Goal: Information Seeking & Learning: Learn about a topic

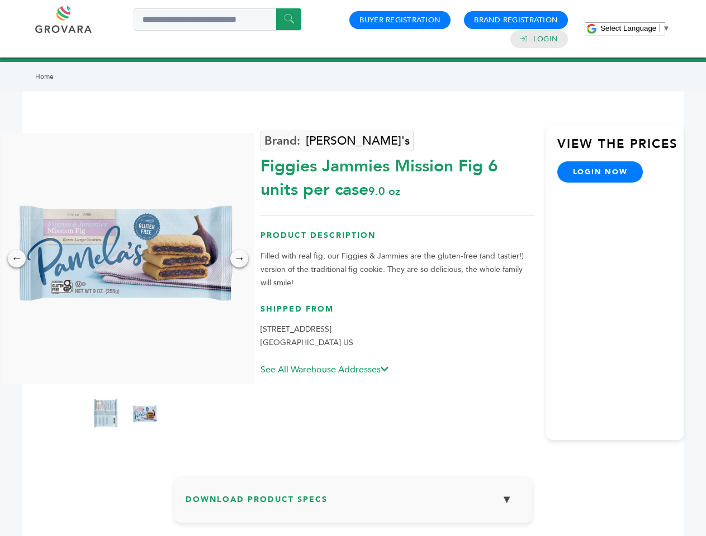
click at [635, 28] on span "Select Language" at bounding box center [628, 28] width 56 height 8
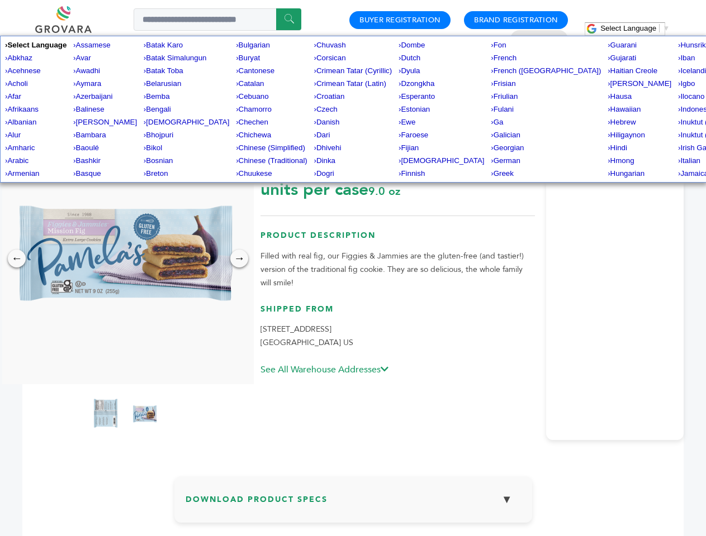
click at [125, 259] on img at bounding box center [124, 258] width 251 height 251
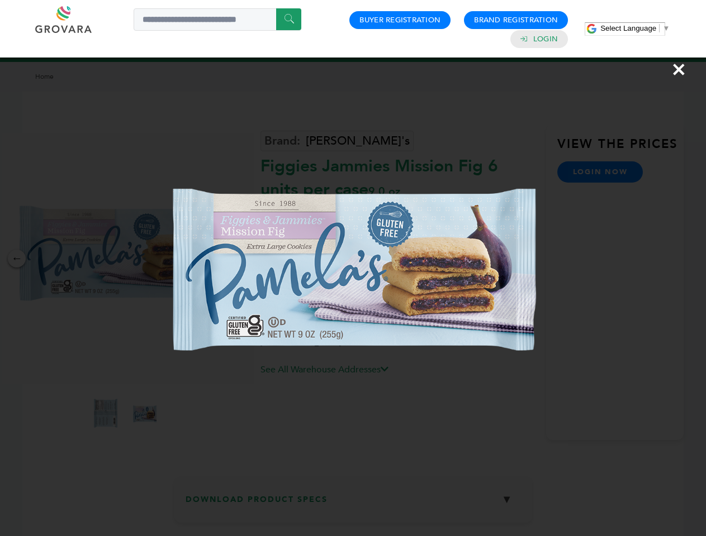
click at [17, 259] on div "×" at bounding box center [353, 268] width 706 height 536
click at [239, 259] on div "→" at bounding box center [239, 259] width 18 height 18
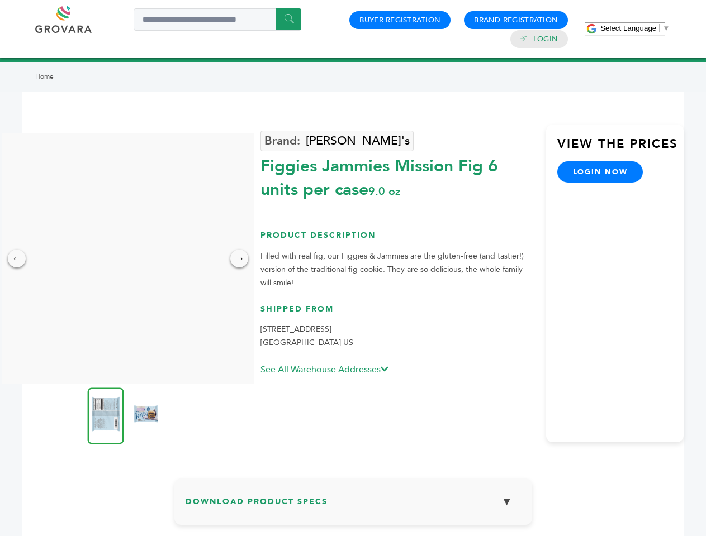
click at [106, 415] on img at bounding box center [106, 416] width 36 height 56
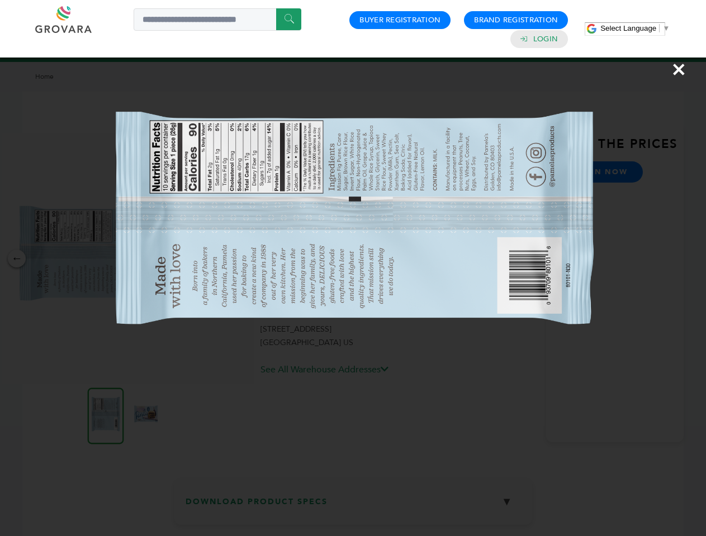
click at [145, 415] on div "×" at bounding box center [353, 268] width 706 height 536
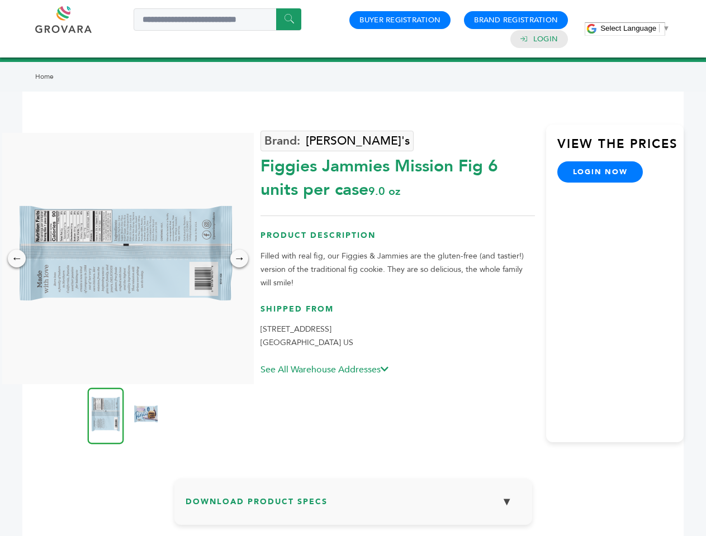
click at [353, 504] on h3 "Download Product Specs ▼" at bounding box center [352, 506] width 335 height 32
